Goal: Task Accomplishment & Management: Use online tool/utility

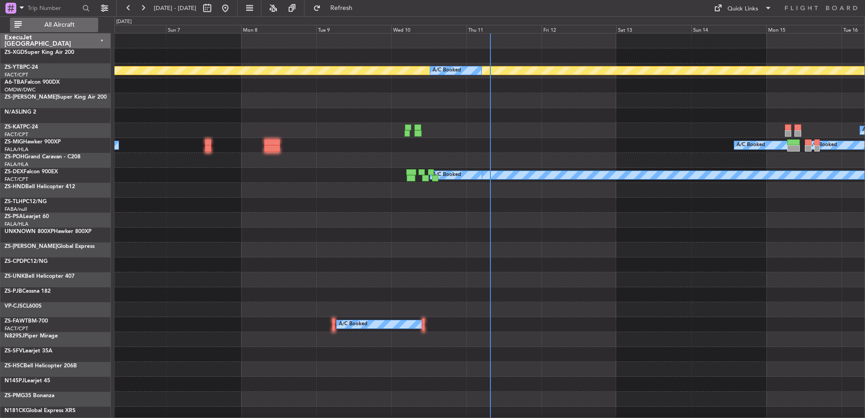
click at [38, 25] on span "All Aircraft" at bounding box center [60, 25] width 72 height 6
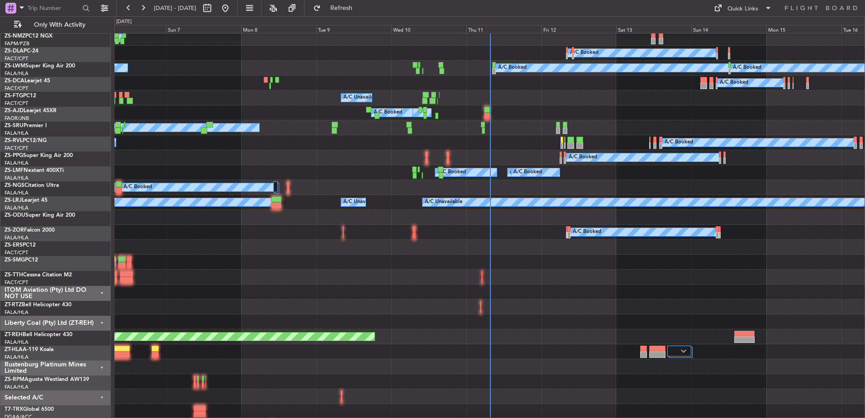
scroll to position [317, 0]
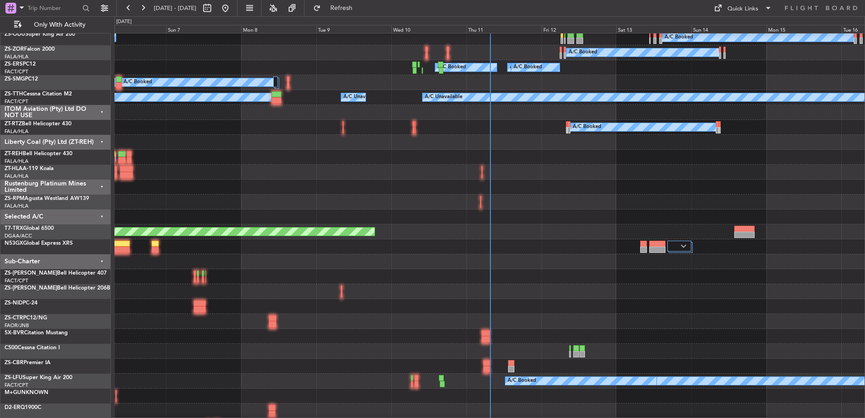
click at [101, 111] on div "ITOM Aviation (Pty) Ltd DO NOT USE" at bounding box center [55, 112] width 110 height 15
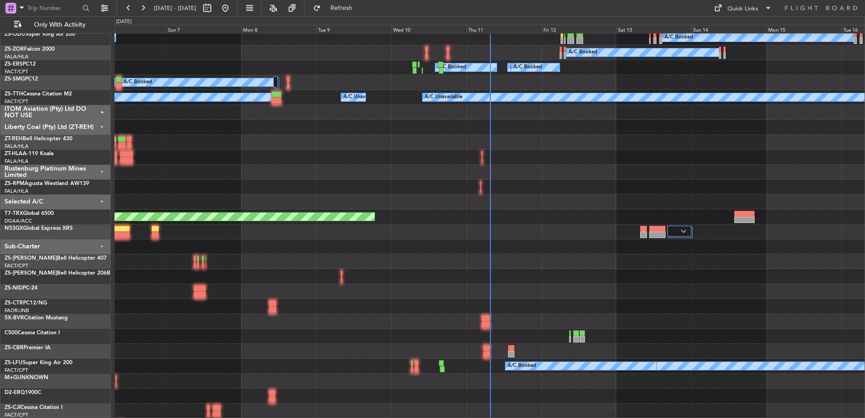
click at [98, 125] on div "Liberty Coal (Pty) Ltd (ZT-REH)" at bounding box center [55, 127] width 110 height 15
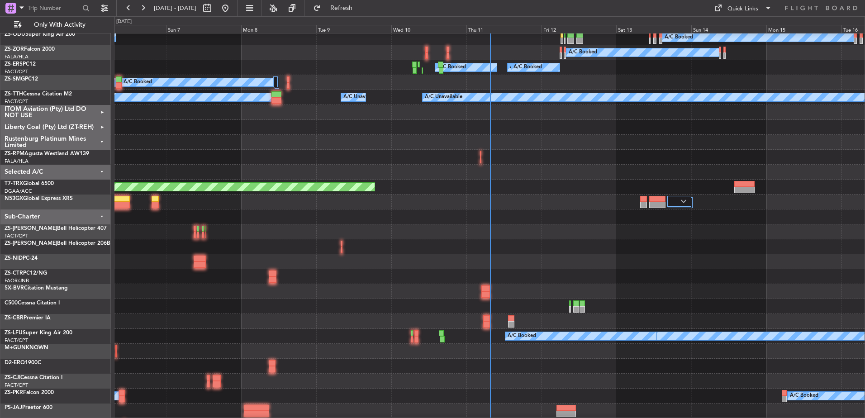
click at [99, 140] on div "Rustenburg Platinum Mines Limited" at bounding box center [55, 142] width 110 height 15
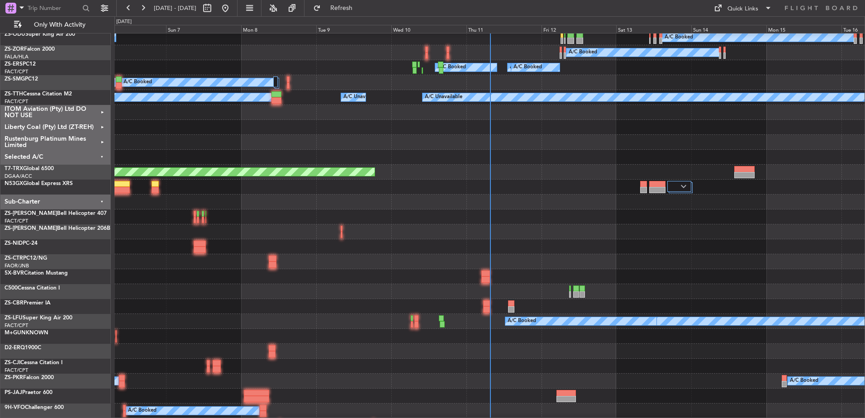
click at [98, 200] on div "Sub-Charter" at bounding box center [55, 202] width 110 height 15
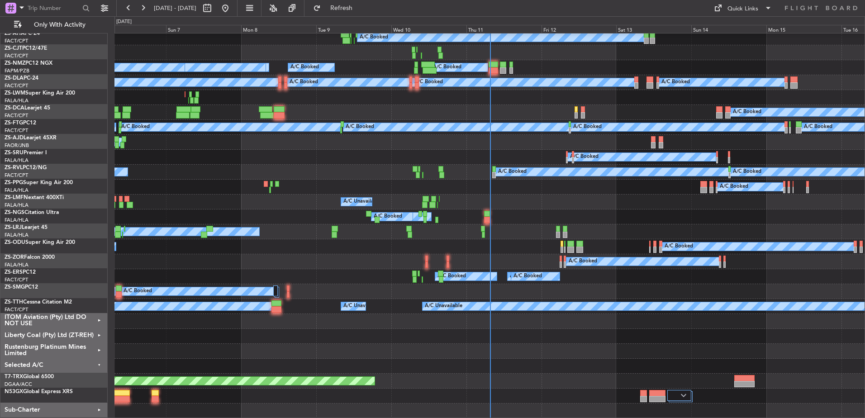
scroll to position [108, 0]
click at [100, 366] on div "Selected A/C" at bounding box center [53, 366] width 107 height 15
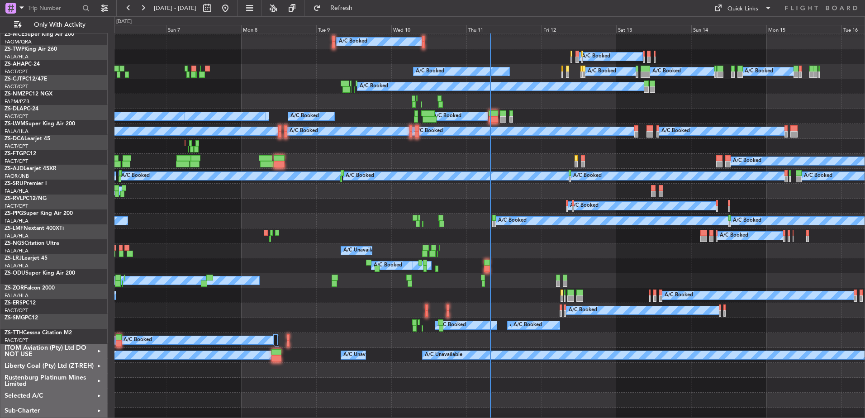
scroll to position [0, 0]
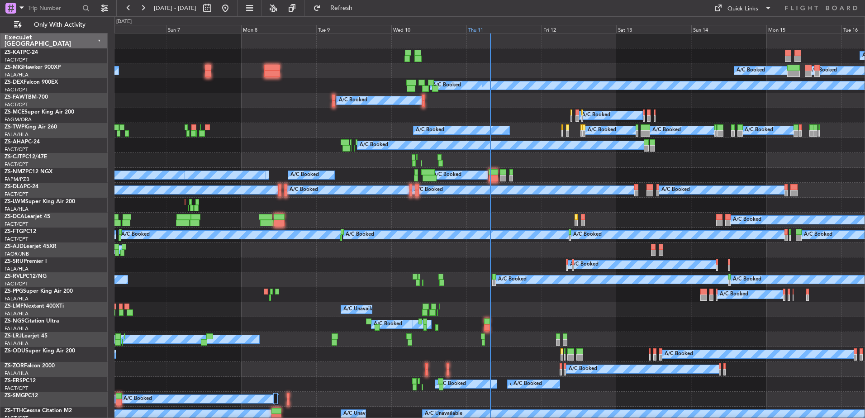
click at [501, 28] on div "Thu 11" at bounding box center [504, 29] width 75 height 8
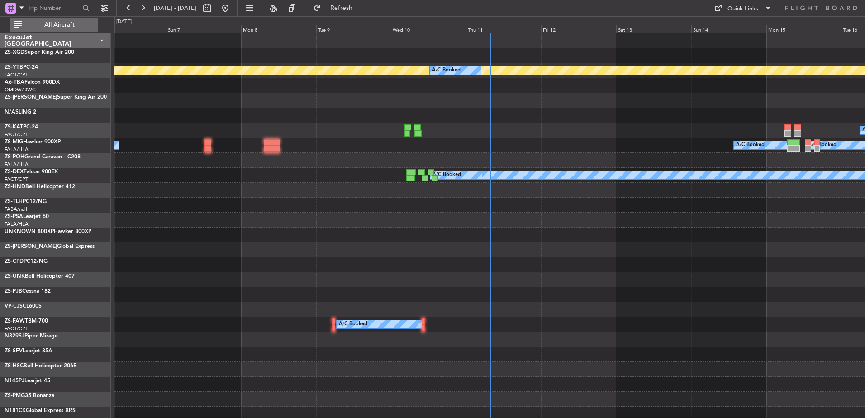
click at [72, 22] on span "All Aircraft" at bounding box center [60, 25] width 72 height 6
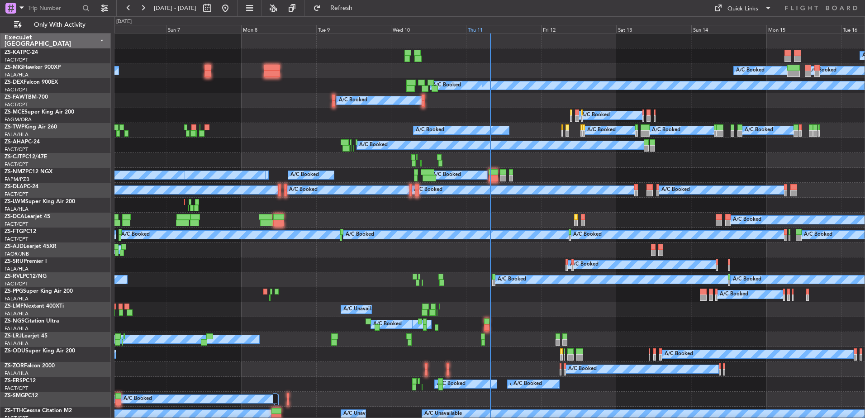
click at [482, 29] on div "Thu 11" at bounding box center [503, 29] width 75 height 8
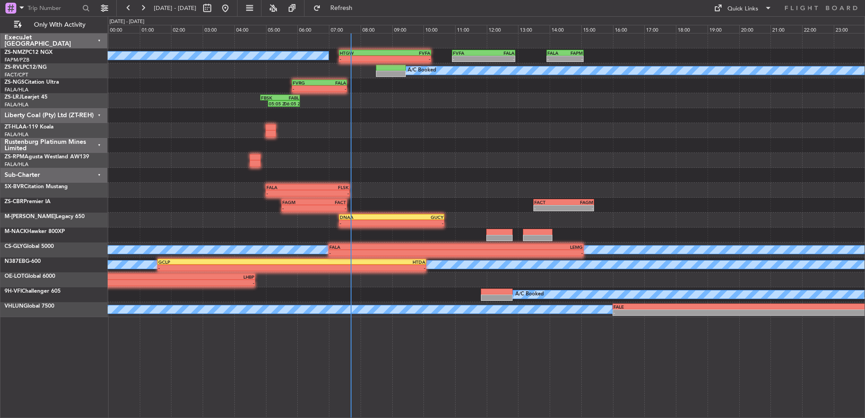
click at [99, 115] on div "Liberty Coal (Pty) Ltd (ZT-REH)" at bounding box center [53, 115] width 107 height 15
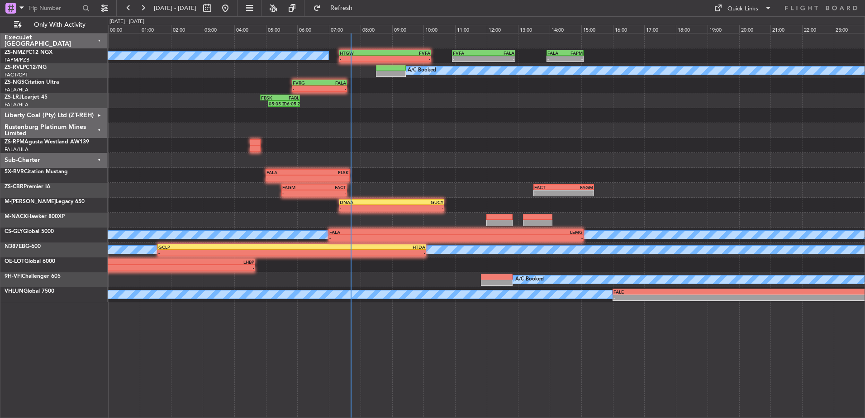
click at [99, 130] on div "Rustenburg Platinum Mines Limited" at bounding box center [53, 130] width 107 height 15
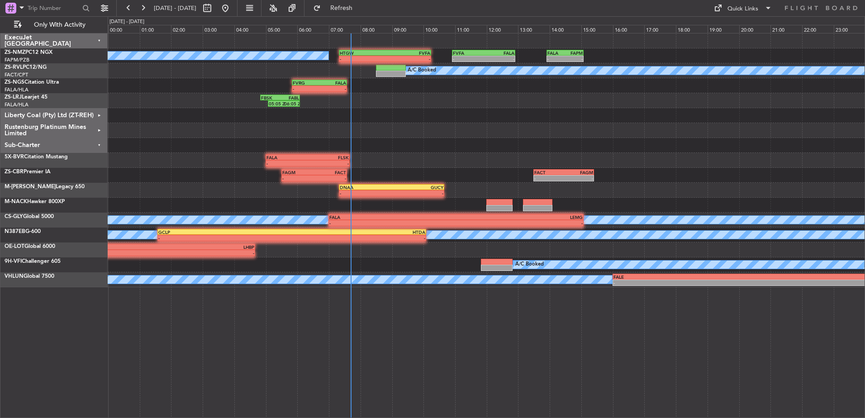
click at [98, 145] on div "Sub-Charter" at bounding box center [53, 145] width 107 height 15
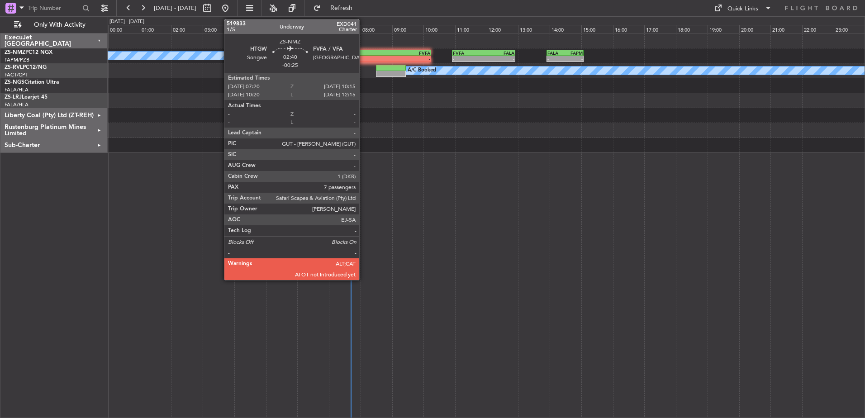
click at [363, 53] on div "HTGW" at bounding box center [362, 52] width 45 height 5
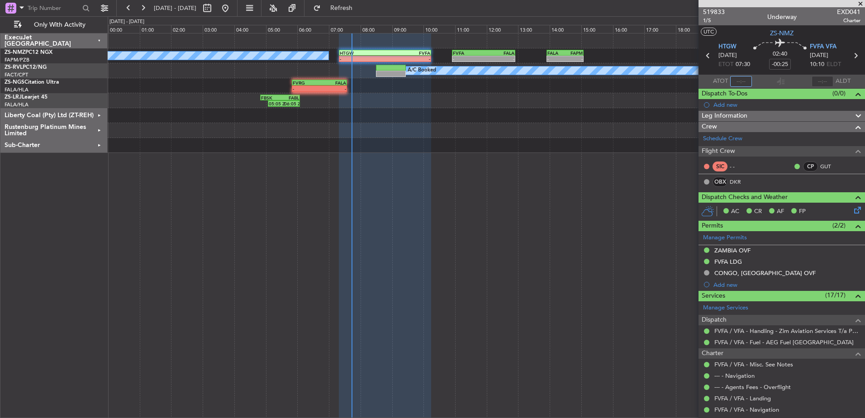
click at [742, 81] on input "text" at bounding box center [742, 81] width 22 height 11
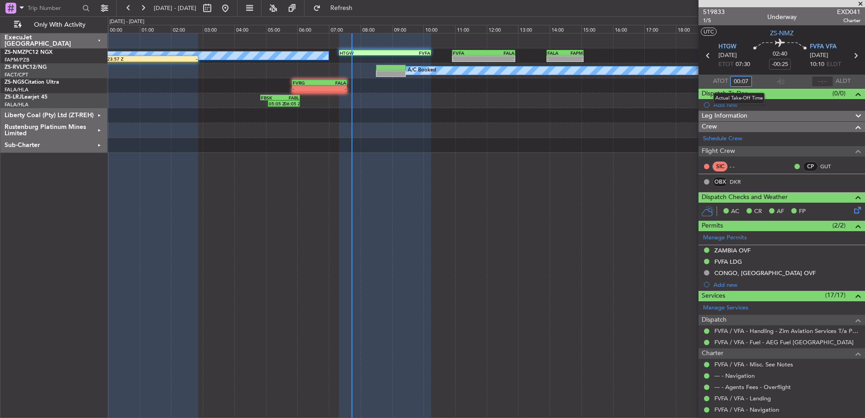
click at [747, 80] on input "00:07" at bounding box center [742, 81] width 22 height 11
type input "0"
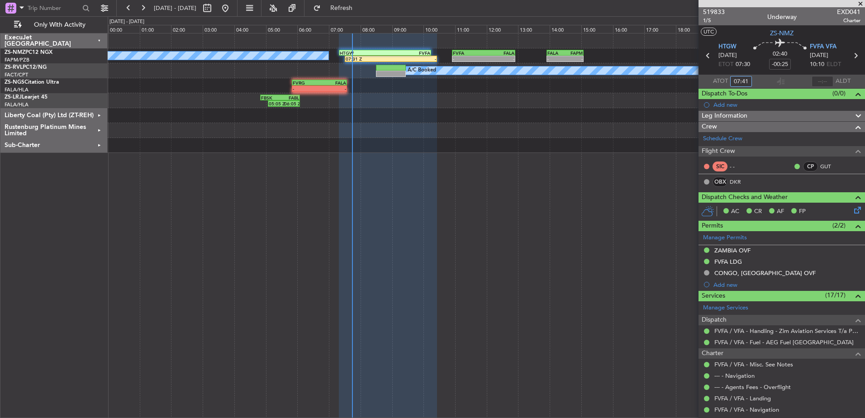
type input "07:41"
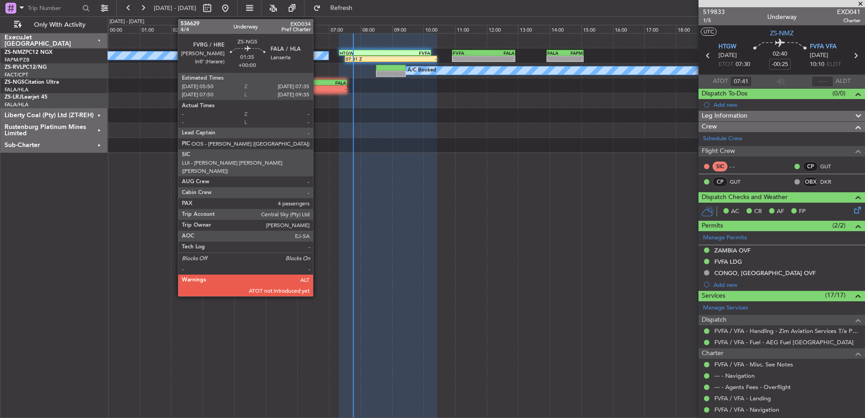
click at [317, 86] on div "- -" at bounding box center [320, 89] width 56 height 6
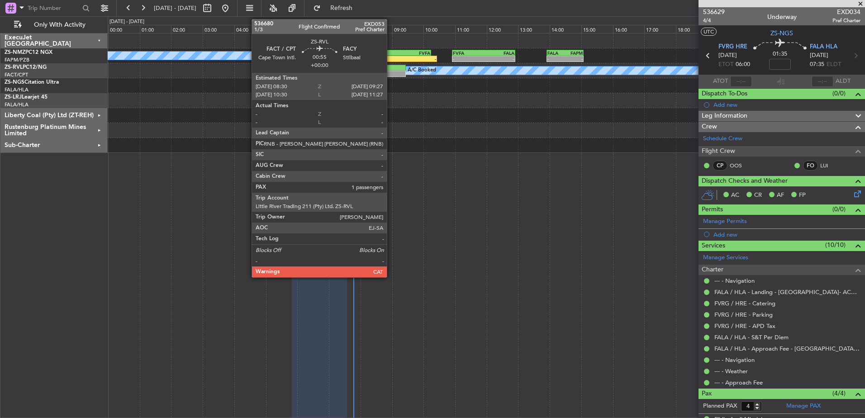
click at [391, 69] on div at bounding box center [391, 68] width 30 height 6
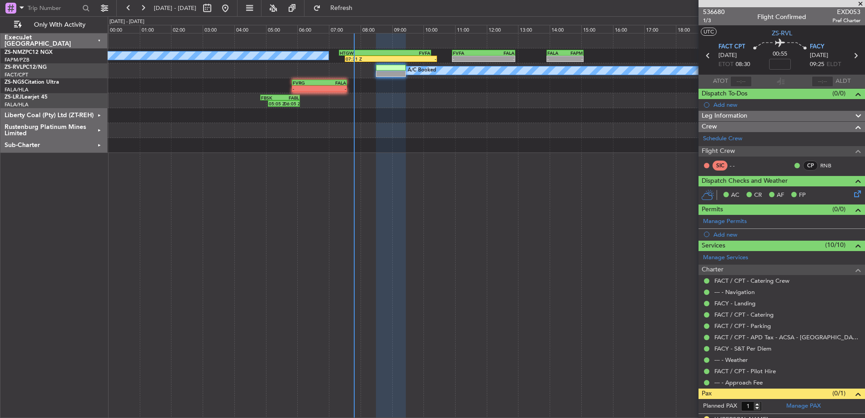
click at [862, 3] on span at bounding box center [860, 4] width 9 height 8
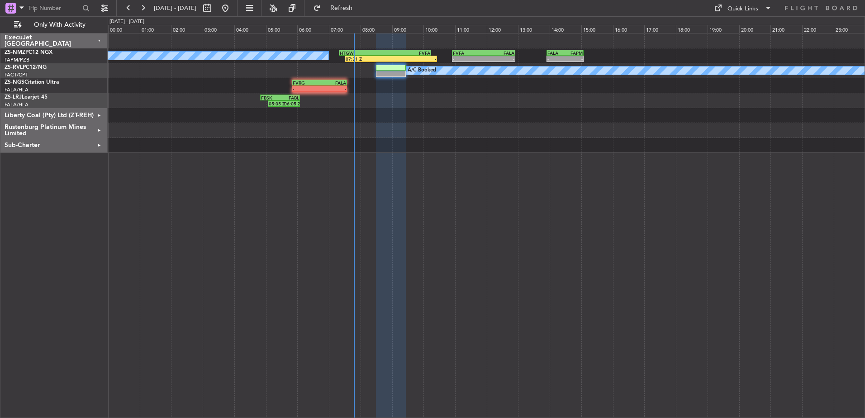
type input "0"
